Goal: Task Accomplishment & Management: Manage account settings

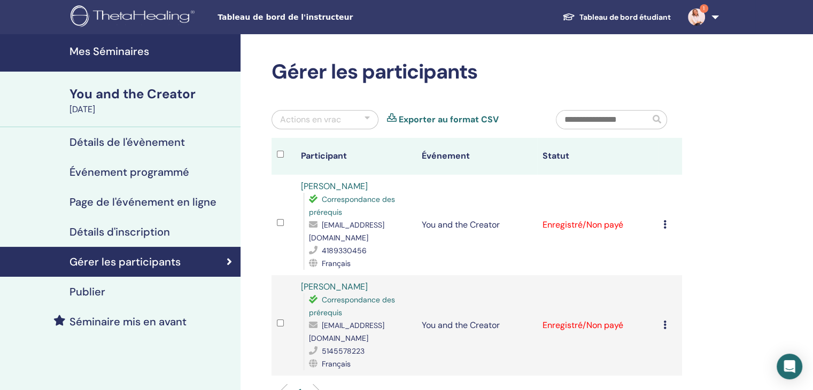
click at [663, 225] on icon at bounding box center [664, 224] width 3 height 9
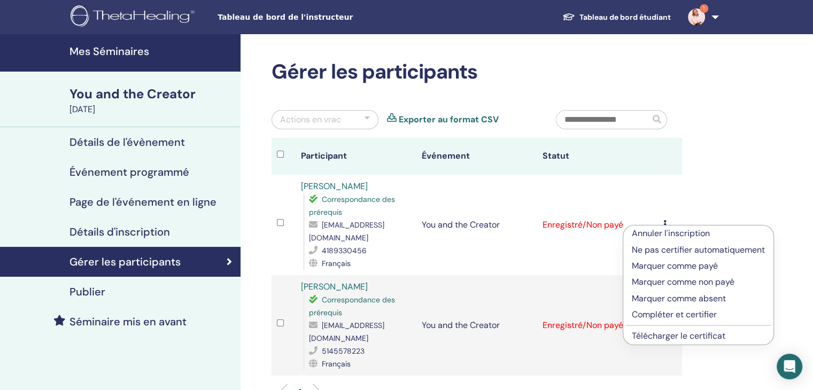
click at [677, 266] on p "Marquer comme payé" at bounding box center [698, 266] width 133 height 13
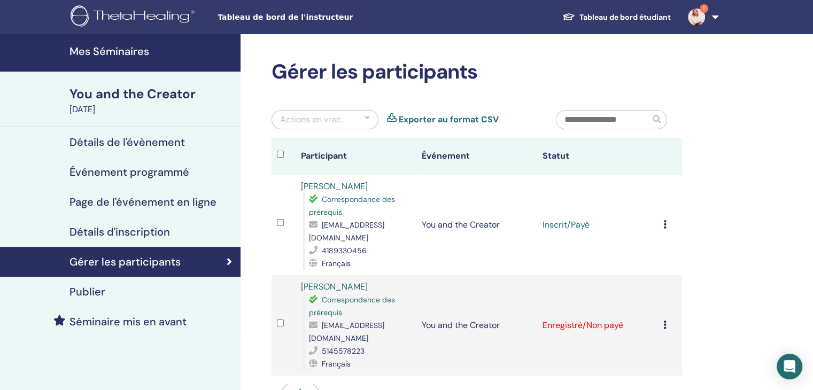
click at [701, 16] on img at bounding box center [696, 17] width 17 height 17
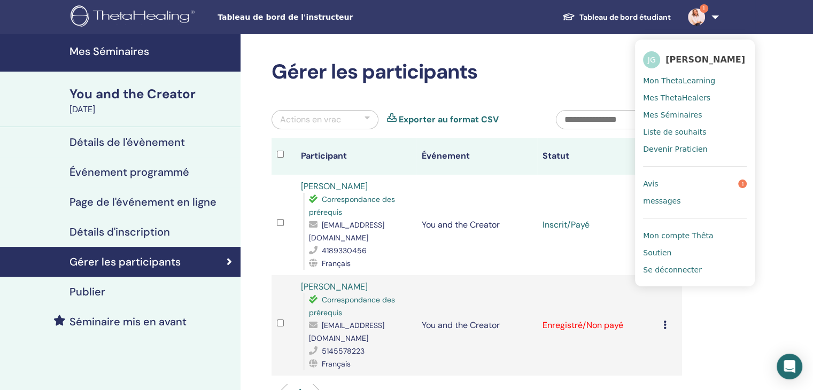
click at [678, 186] on link "Avis 1" at bounding box center [695, 183] width 104 height 17
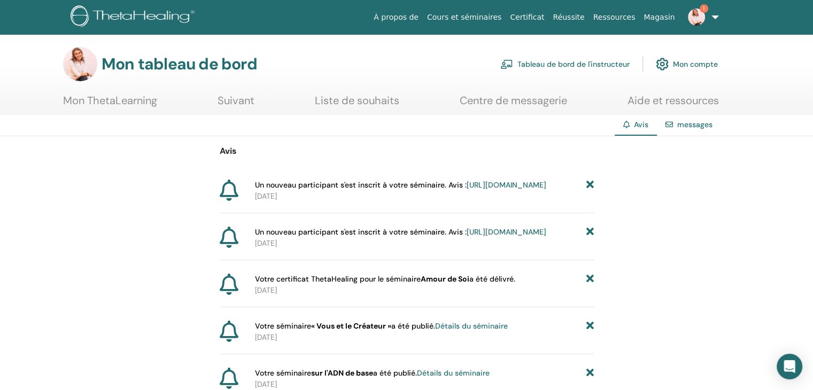
click at [588, 187] on icon at bounding box center [589, 185] width 7 height 11
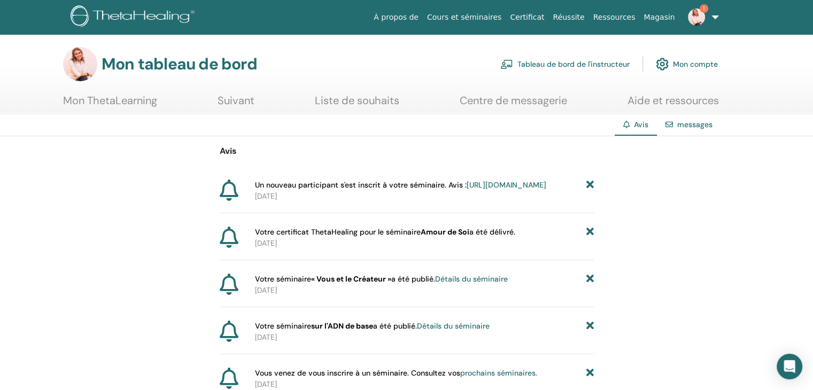
click at [588, 184] on icon at bounding box center [589, 185] width 7 height 11
